Goal: Find specific page/section: Find specific page/section

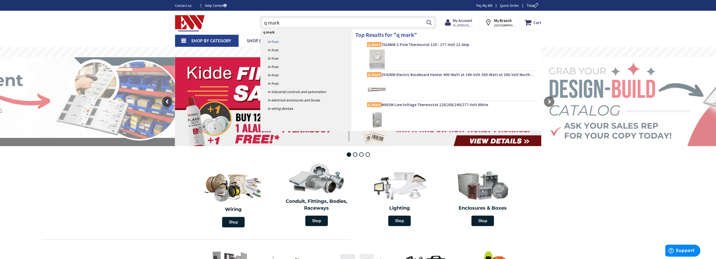
type input "q mark"
click at [274, 41] on link "in HVAC" at bounding box center [306, 41] width 91 height 8
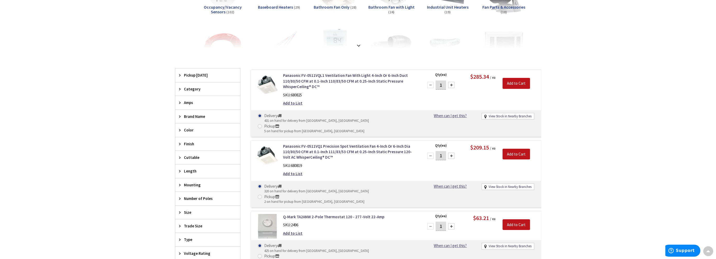
scroll to position [78, 0]
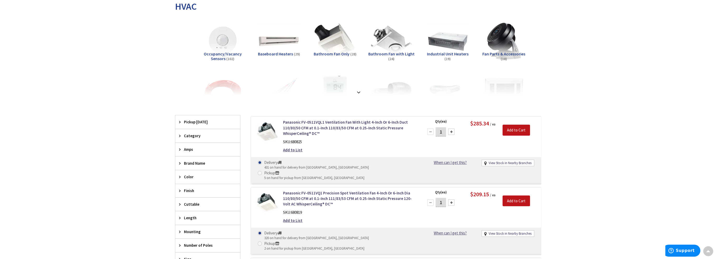
click at [190, 162] on span "Brand Name" at bounding box center [205, 163] width 43 height 5
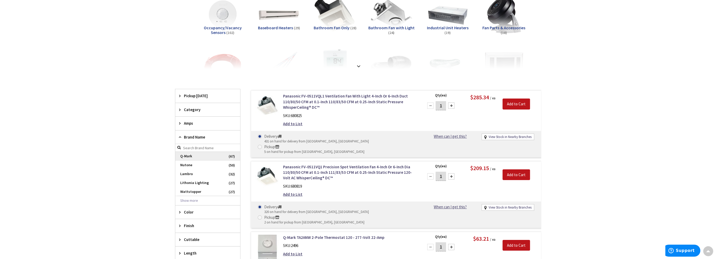
click at [222, 156] on span "Q-Mark" at bounding box center [207, 156] width 65 height 9
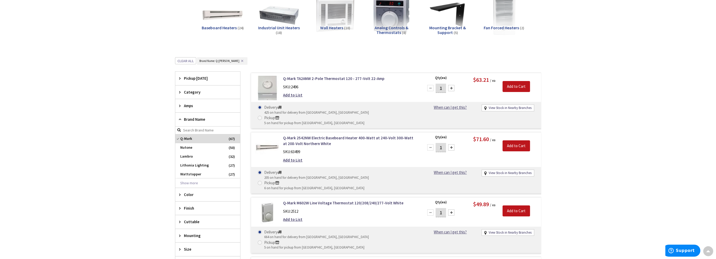
scroll to position [183, 0]
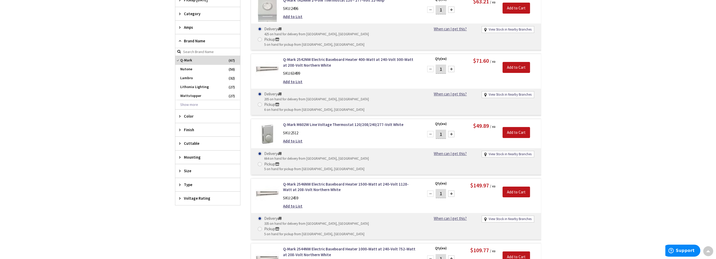
click at [187, 185] on span "Type" at bounding box center [205, 184] width 43 height 5
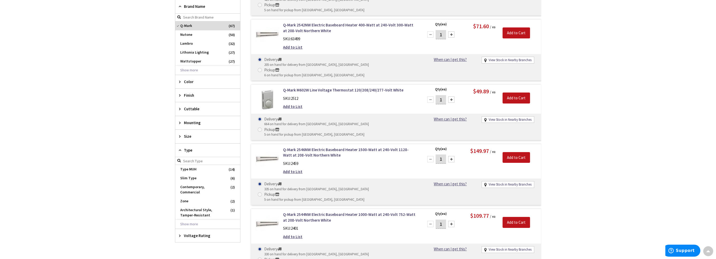
scroll to position [235, 0]
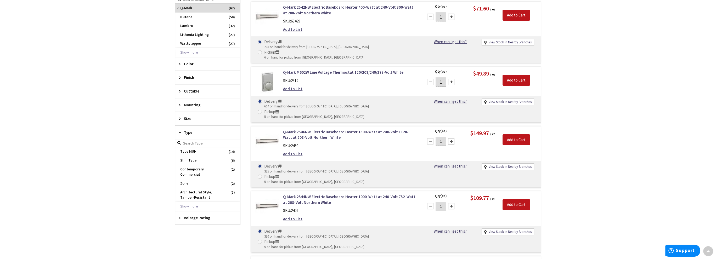
click at [185, 205] on button "Show more" at bounding box center [207, 206] width 65 height 9
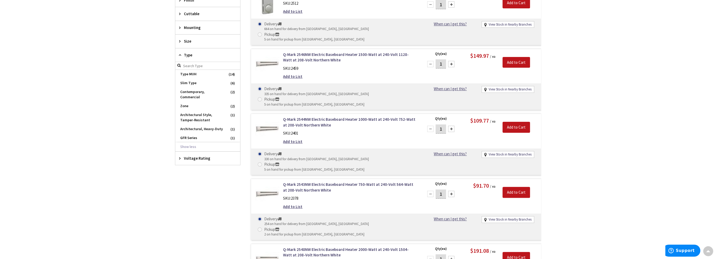
scroll to position [0, 0]
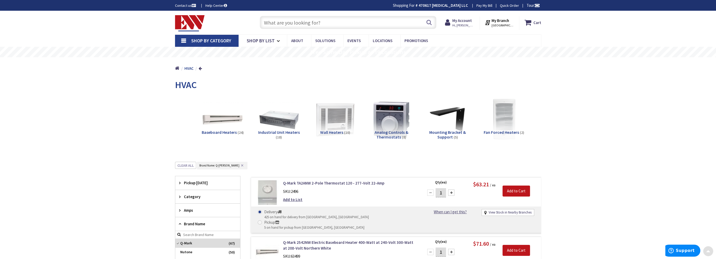
drag, startPoint x: 627, startPoint y: 174, endPoint x: 610, endPoint y: 42, distance: 133.2
